Goal: Register for event/course

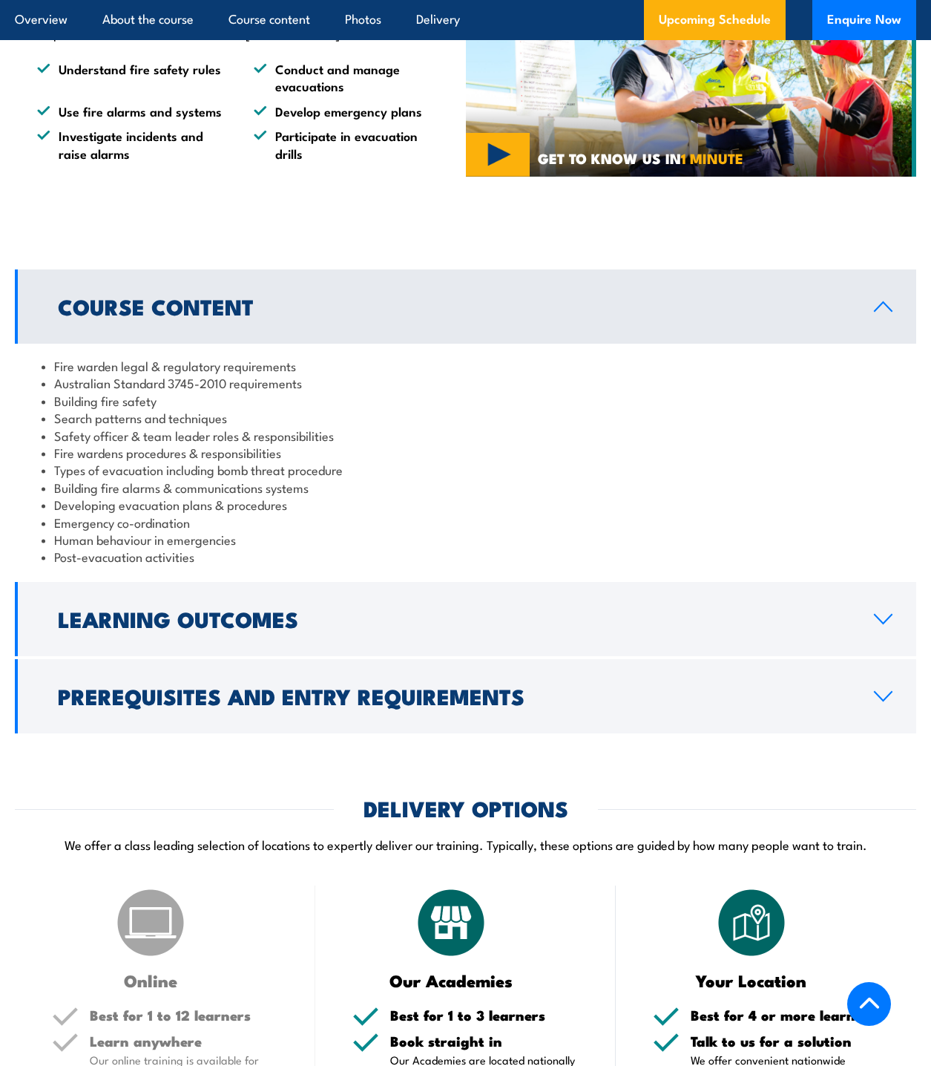
scroll to position [1410, 0]
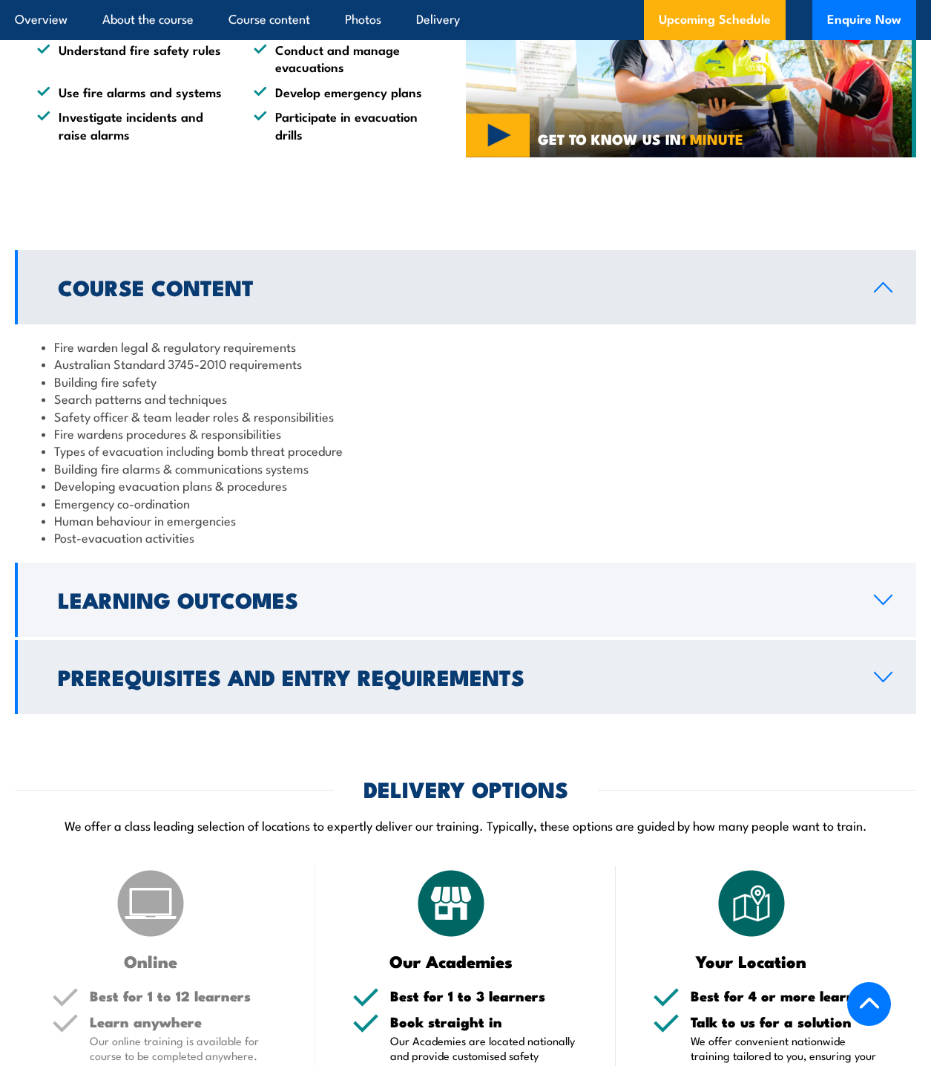
click at [242, 666] on h2 "Prerequisites and Entry Requirements" at bounding box center [454, 675] width 793 height 19
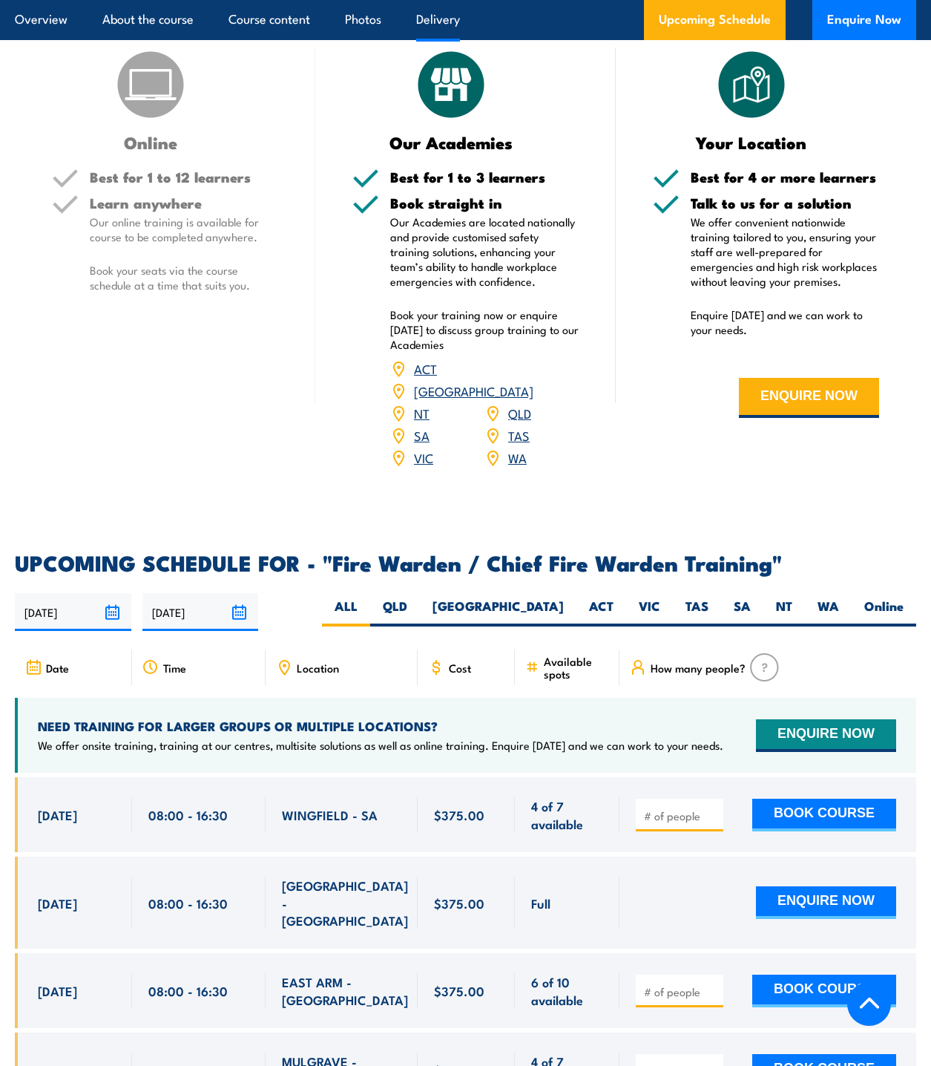
scroll to position [2449, 0]
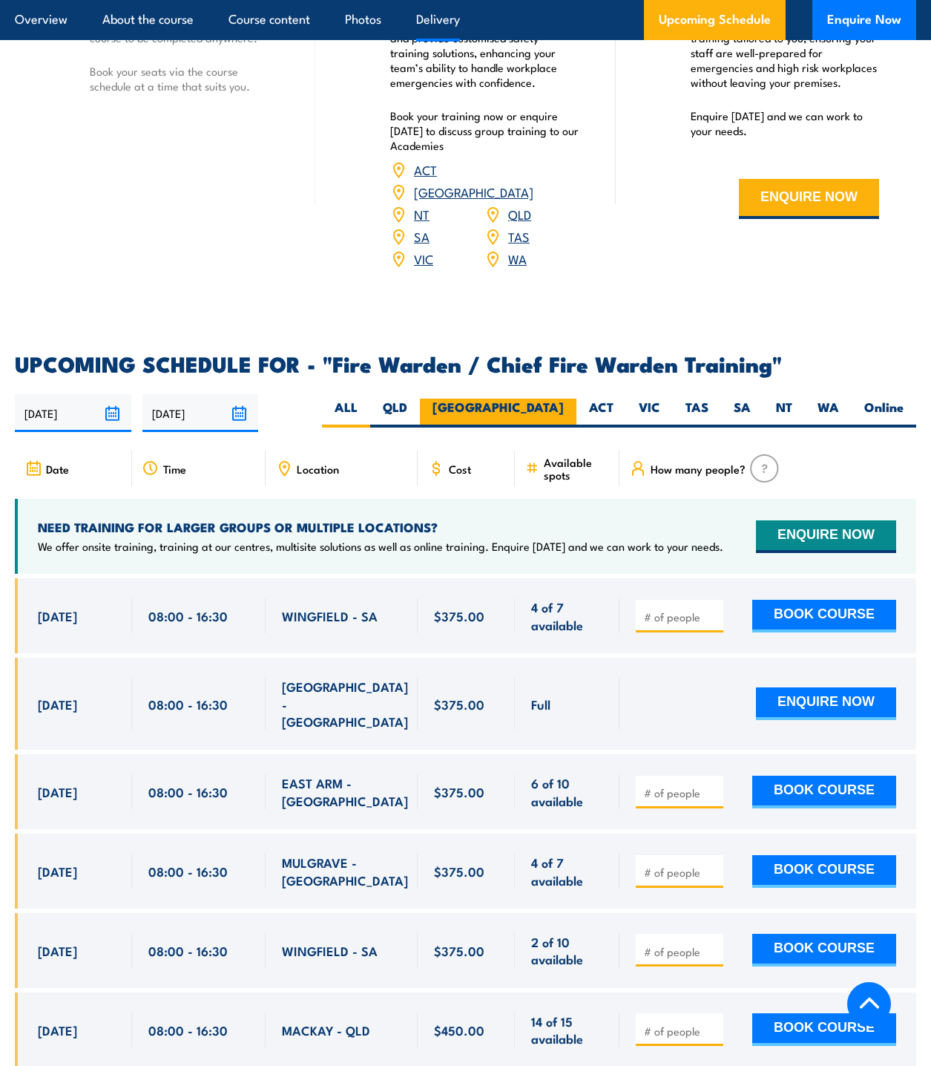
click at [537, 399] on label "[GEOGRAPHIC_DATA]" at bounding box center [498, 413] width 157 height 29
click at [564, 399] on input "[GEOGRAPHIC_DATA]" at bounding box center [569, 404] width 10 height 10
radio input "true"
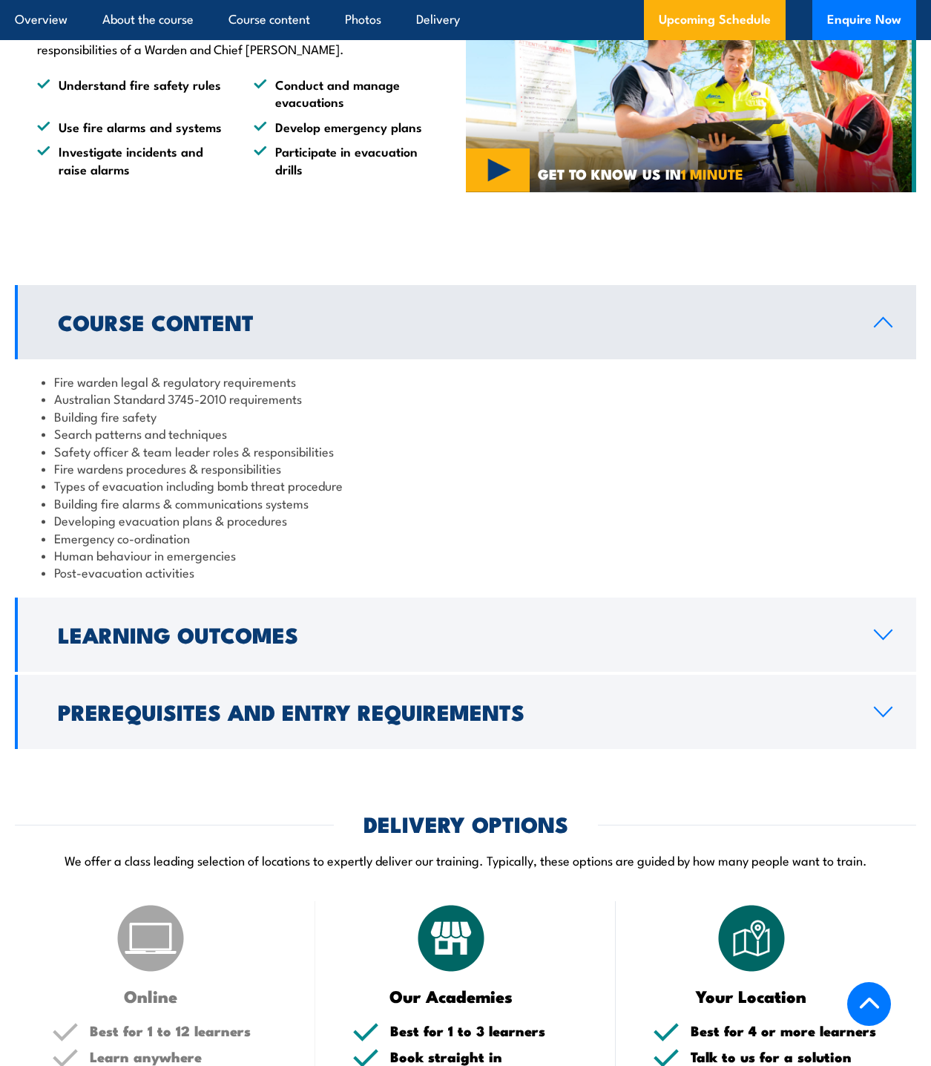
scroll to position [1374, 0]
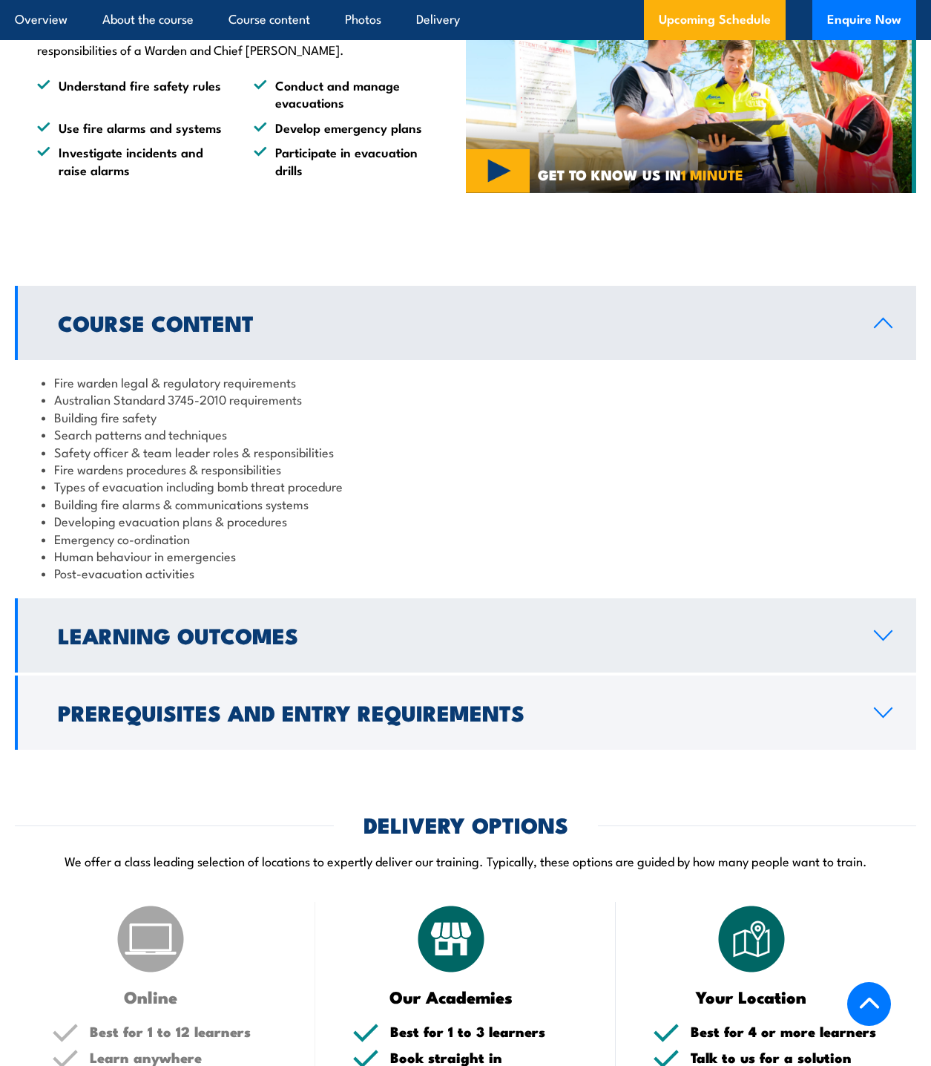
click at [331, 598] on link "Learning Outcomes" at bounding box center [466, 635] width 902 height 74
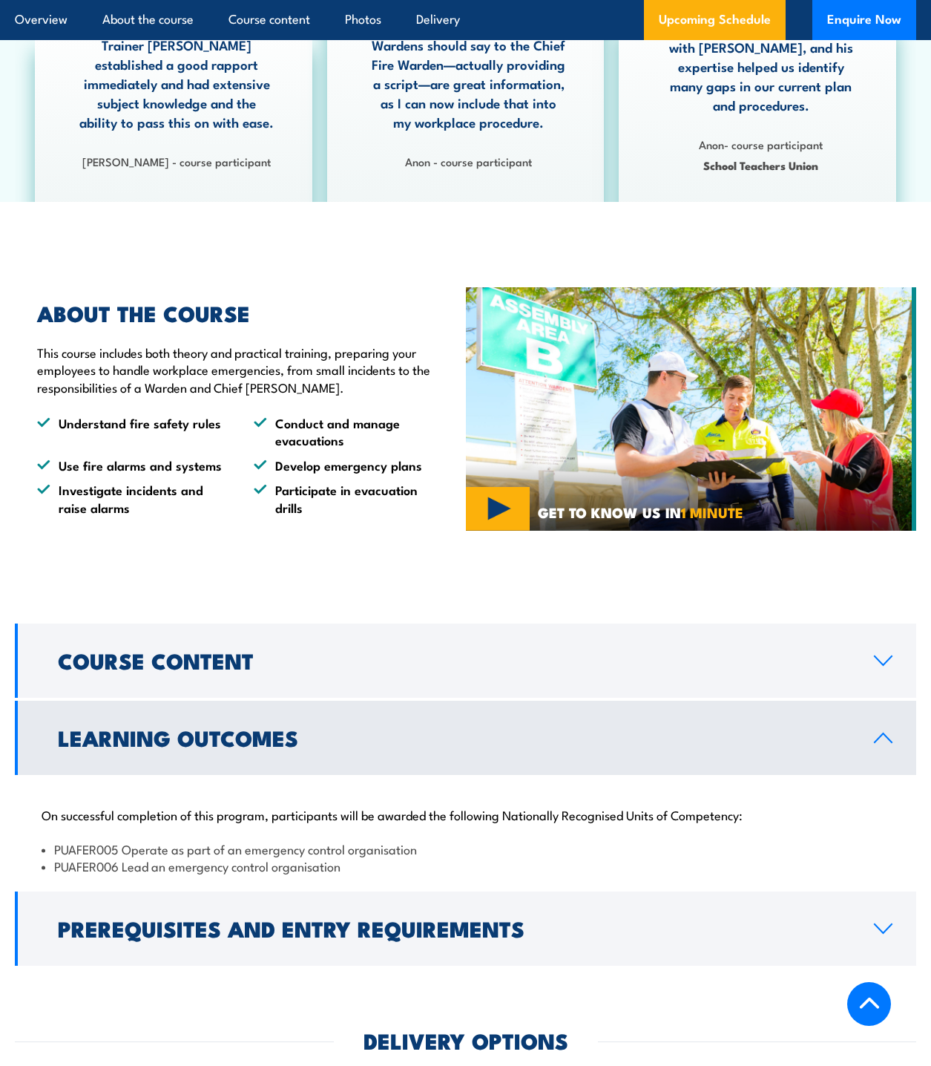
scroll to position [1078, 0]
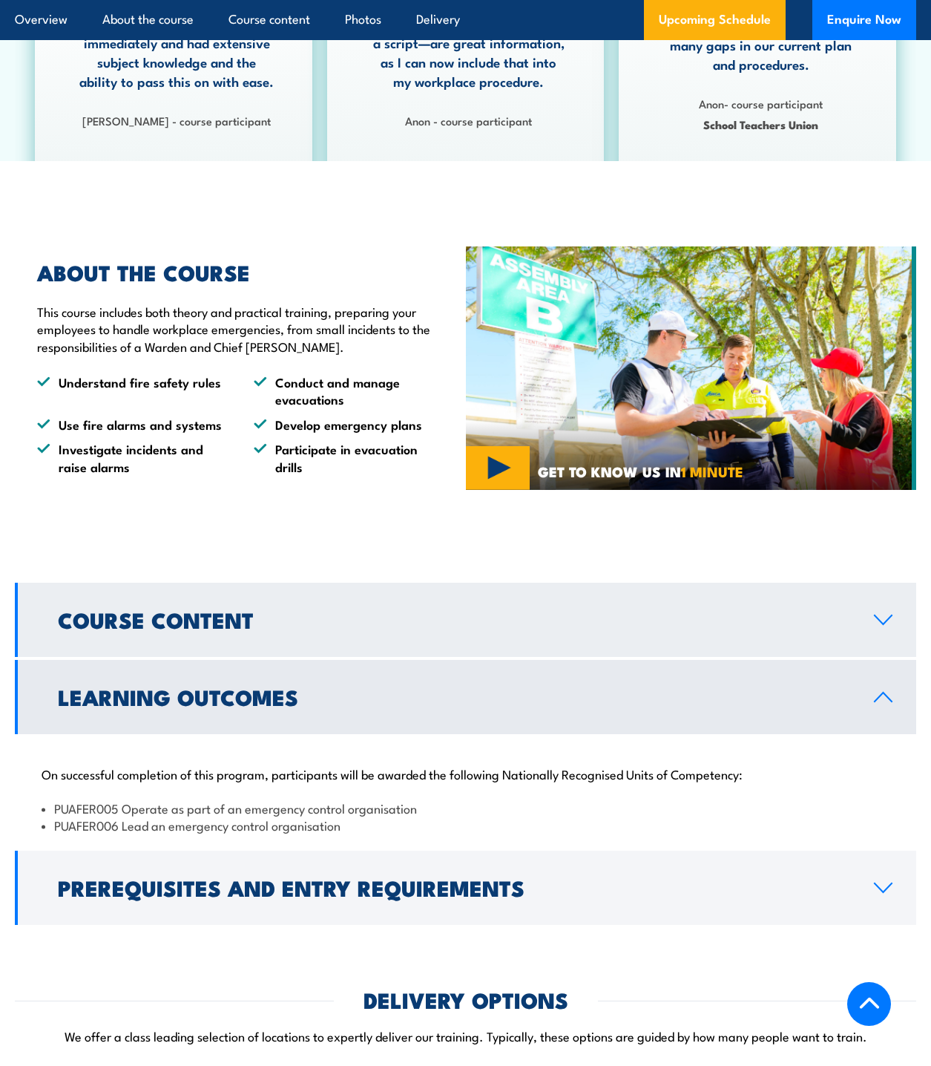
click at [324, 609] on h2 "Course Content" at bounding box center [454, 618] width 793 height 19
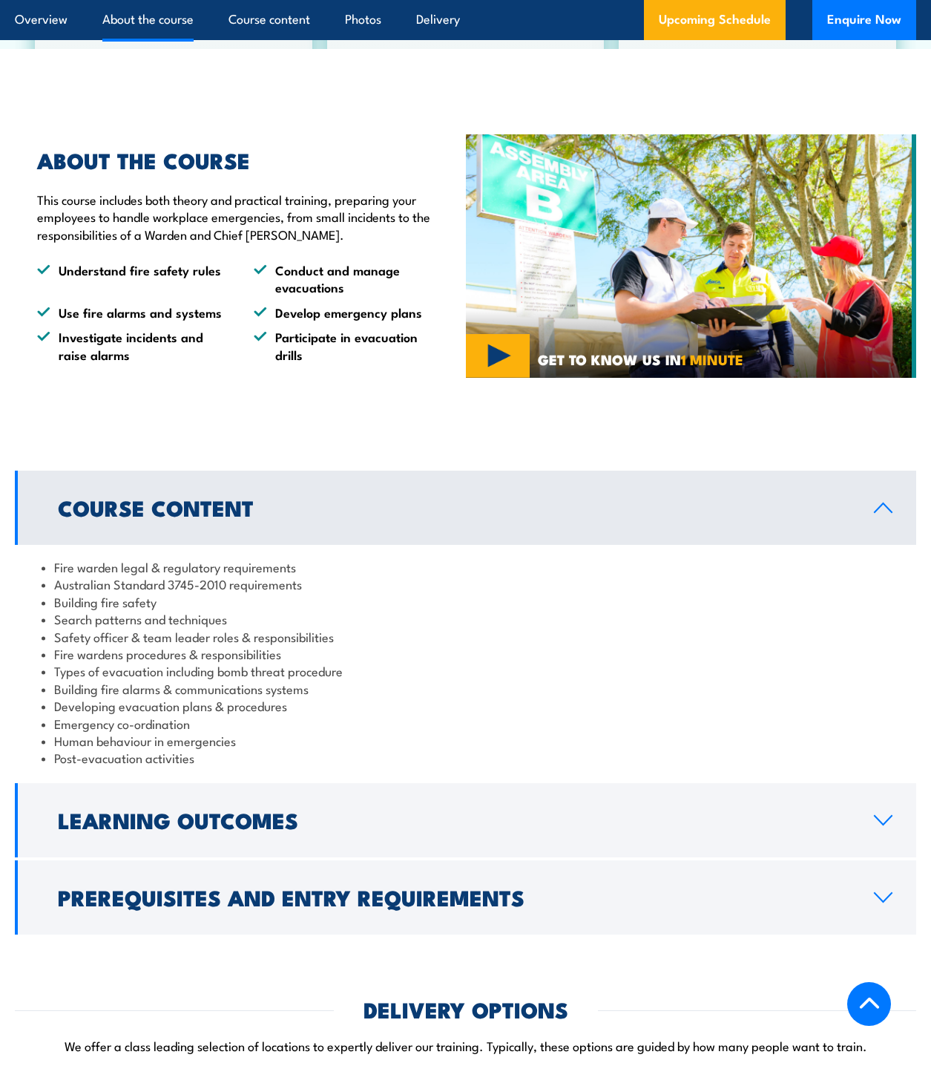
scroll to position [1226, 0]
